Goal: Navigation & Orientation: Find specific page/section

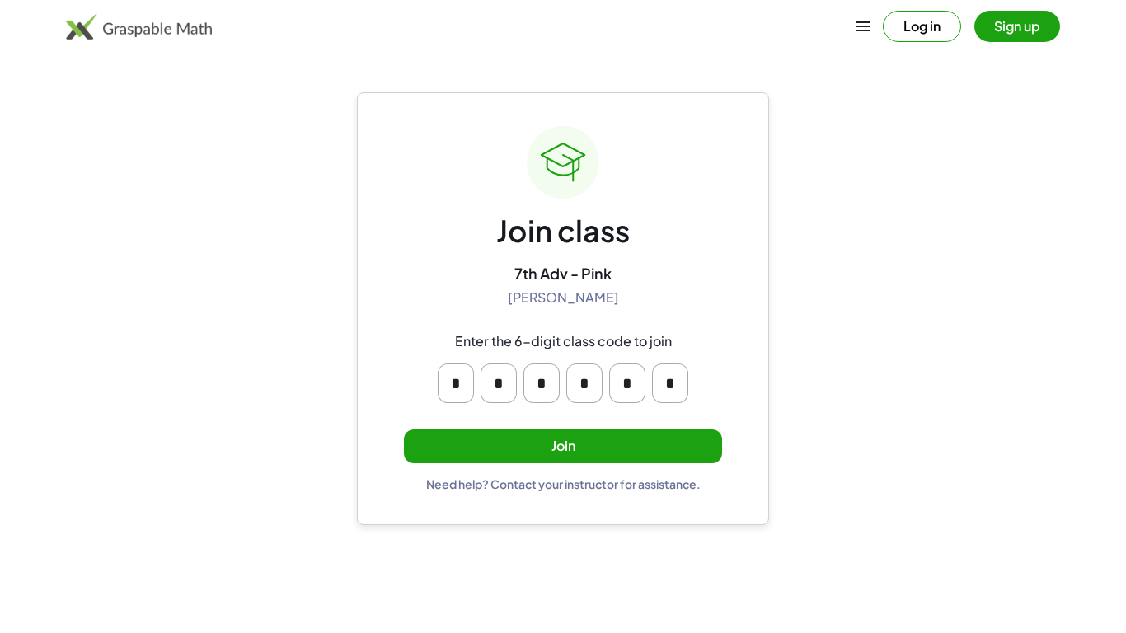
click at [643, 455] on button "Join" at bounding box center [563, 446] width 318 height 34
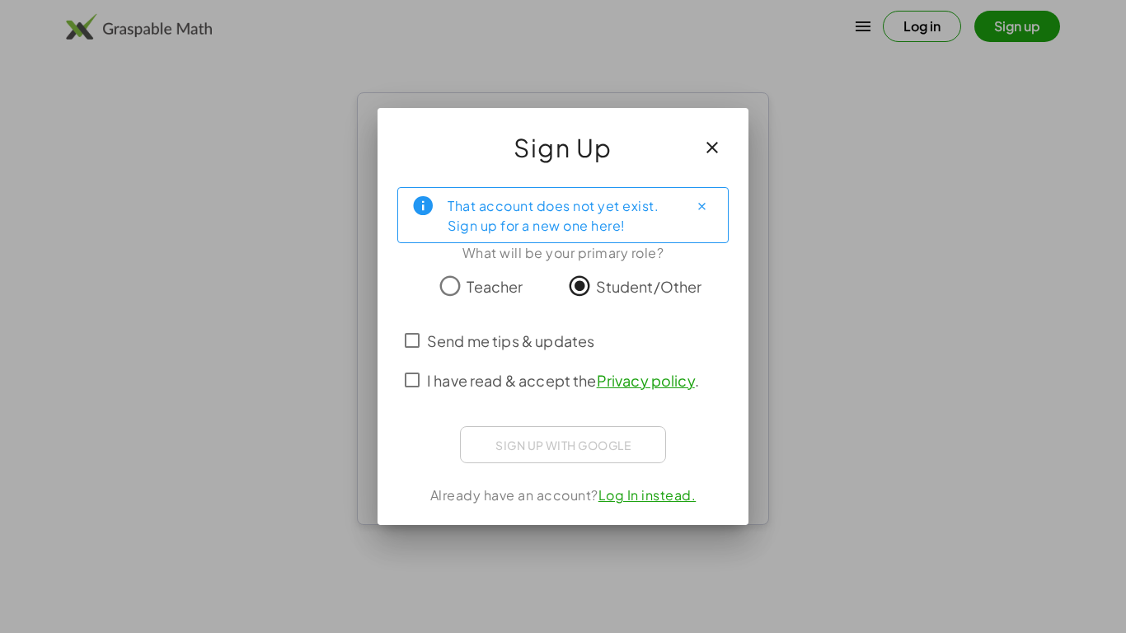
click at [437, 349] on span "Send me tips & updates" at bounding box center [510, 341] width 167 height 22
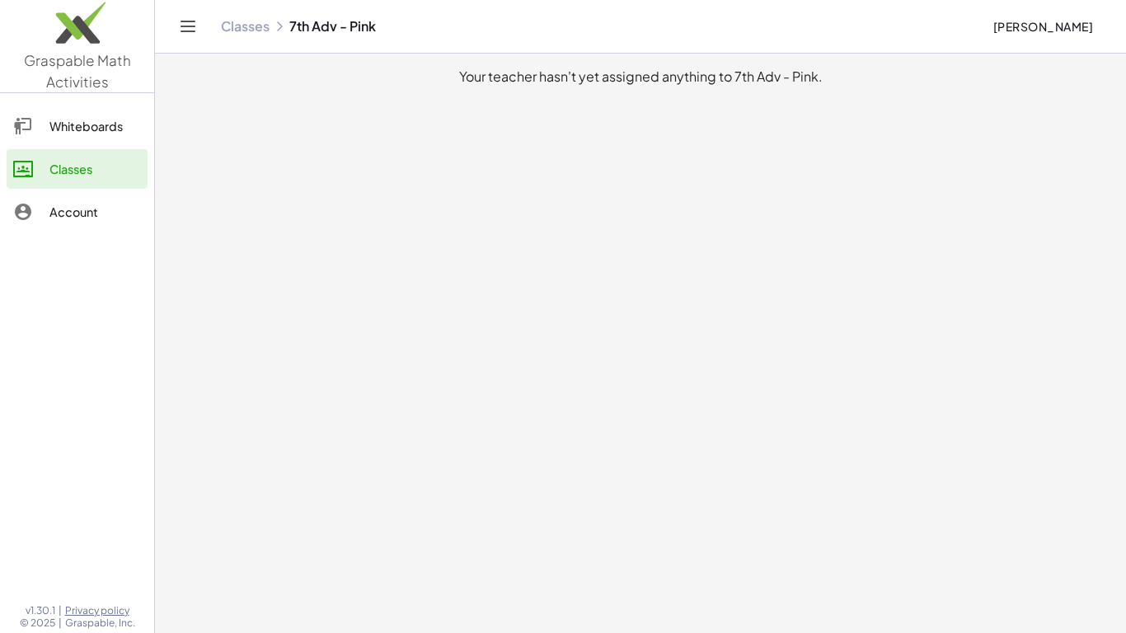
click at [185, 24] on icon "Toggle navigation" at bounding box center [188, 26] width 20 height 20
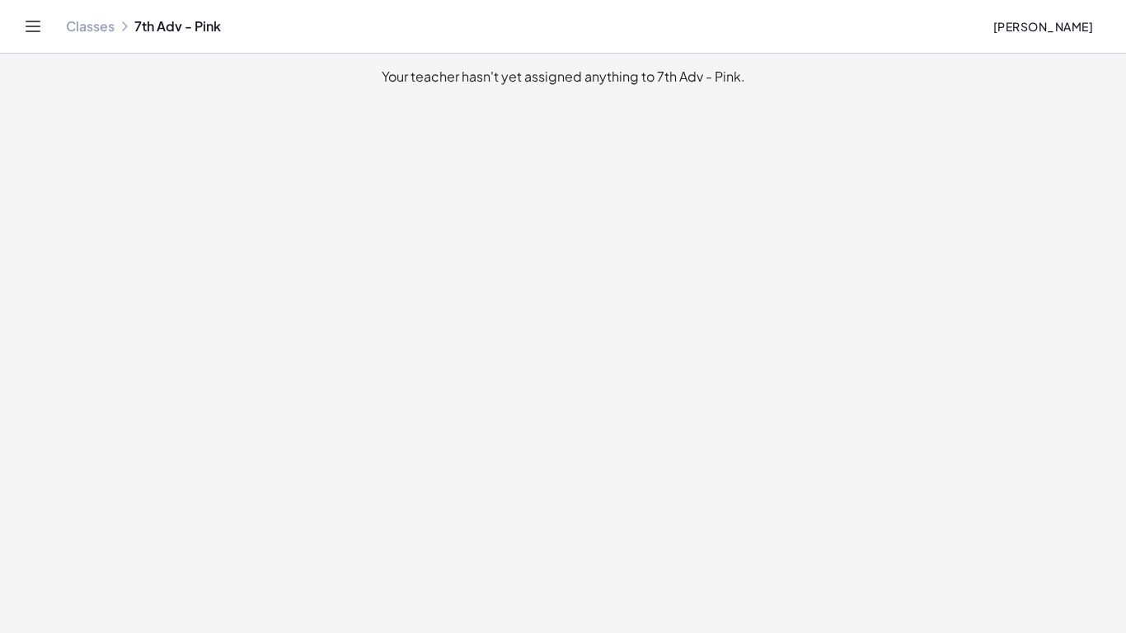
click at [121, 27] on icon at bounding box center [124, 26] width 13 height 13
click at [105, 25] on link "Classes" at bounding box center [90, 26] width 49 height 16
